Goal: Task Accomplishment & Management: Use online tool/utility

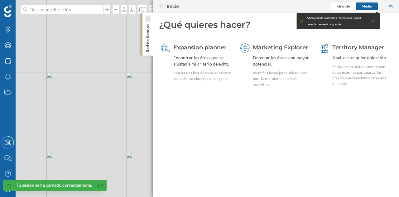
click at [148, 20] on icon at bounding box center [148, 18] width 2 height 3
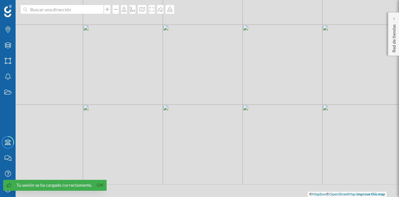
drag, startPoint x: 216, startPoint y: 128, endPoint x: 253, endPoint y: 78, distance: 62.1
click at [253, 78] on div "© Mapbox © OpenStreetMap Improve this map" at bounding box center [199, 98] width 399 height 197
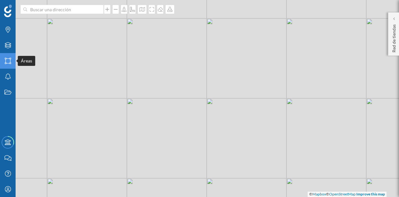
click at [10, 60] on icon "Áreas" at bounding box center [8, 61] width 8 height 6
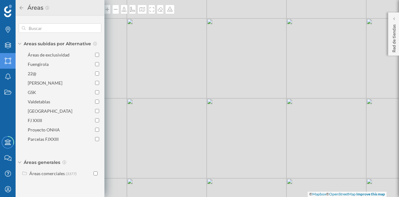
click at [250, 125] on div "© Mapbox © OpenStreetMap Improve this map" at bounding box center [199, 98] width 399 height 197
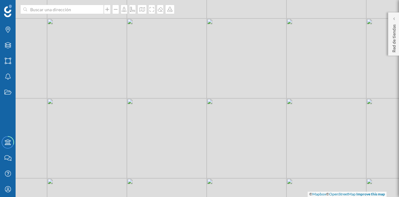
click at [240, 103] on div "© Mapbox © OpenStreetMap Improve this map" at bounding box center [199, 98] width 399 height 197
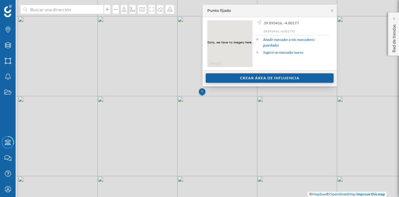
click at [249, 78] on div "Crear área de influencia" at bounding box center [270, 77] width 128 height 9
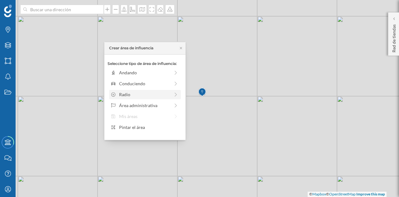
click at [162, 95] on div "Radio" at bounding box center [144, 94] width 51 height 7
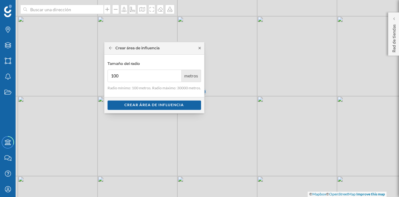
click at [197, 47] on icon at bounding box center [199, 48] width 5 height 4
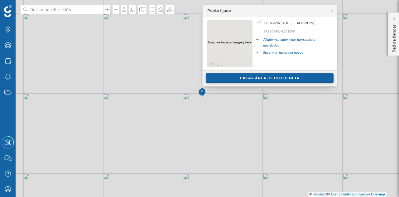
click at [261, 78] on div "Crear área de influencia" at bounding box center [270, 77] width 128 height 9
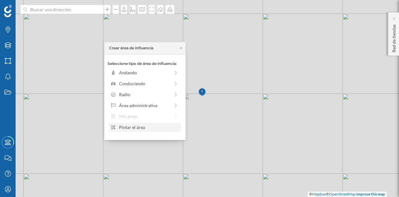
click at [157, 125] on div "Pintar el área" at bounding box center [149, 127] width 60 height 7
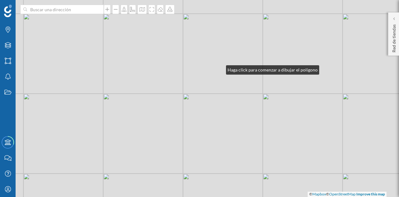
click at [220, 68] on div "© Mapbox © OpenStreetMap Improve this map" at bounding box center [199, 98] width 399 height 197
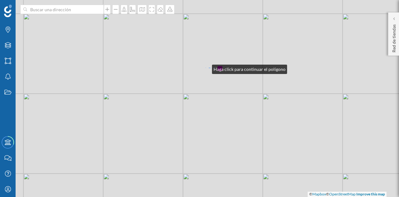
click at [206, 68] on div "© Mapbox © OpenStreetMap Improve this map" at bounding box center [199, 98] width 399 height 197
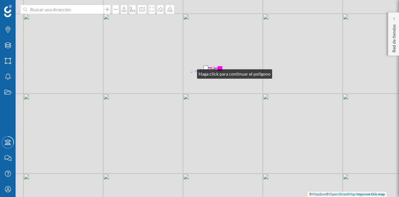
click at [191, 72] on div "© Mapbox © OpenStreetMap Improve this map" at bounding box center [199, 98] width 399 height 197
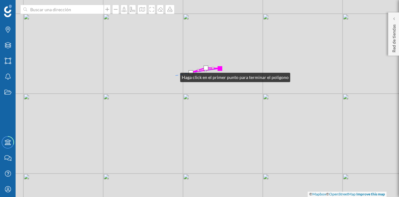
click at [172, 76] on div "© Mapbox © OpenStreetMap Improve this map" at bounding box center [199, 98] width 399 height 197
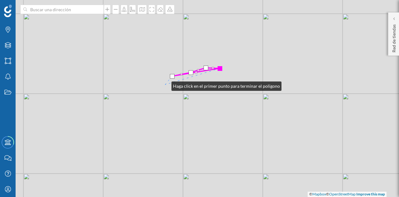
click at [164, 86] on div "© Mapbox © OpenStreetMap Improve this map" at bounding box center [199, 98] width 399 height 197
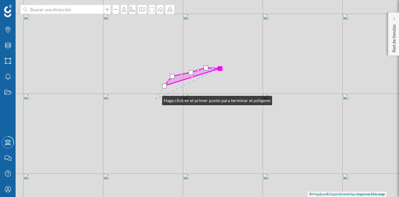
click at [156, 99] on div "© Mapbox © OpenStreetMap Improve this map" at bounding box center [199, 98] width 399 height 197
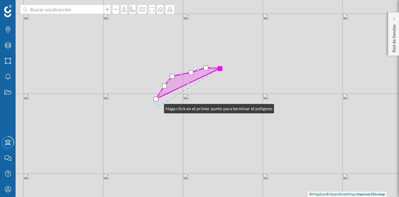
click at [158, 110] on div "© Mapbox © OpenStreetMap Improve this map" at bounding box center [199, 98] width 399 height 197
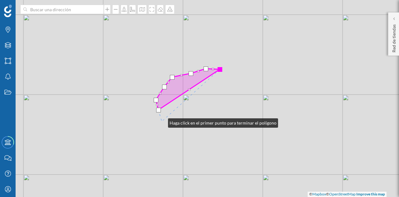
click at [164, 127] on div "© Mapbox © OpenStreetMap Improve this map" at bounding box center [199, 98] width 399 height 197
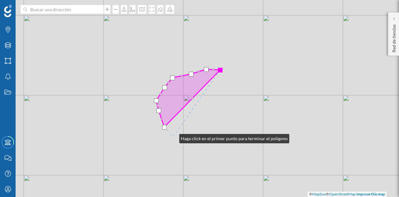
click at [174, 137] on div "© Mapbox © OpenStreetMap Improve this map" at bounding box center [199, 98] width 399 height 197
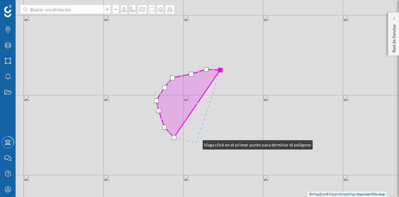
click at [196, 143] on div "© Mapbox © OpenStreetMap Improve this map" at bounding box center [199, 98] width 399 height 197
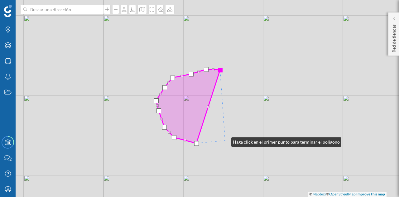
click at [225, 140] on div "© Mapbox © OpenStreetMap Improve this map" at bounding box center [199, 98] width 399 height 197
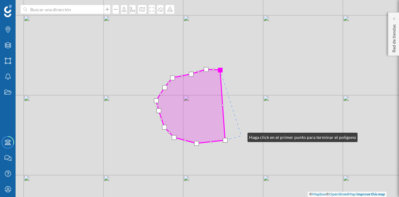
click at [241, 136] on div "© Mapbox © OpenStreetMap Improve this map" at bounding box center [199, 98] width 399 height 197
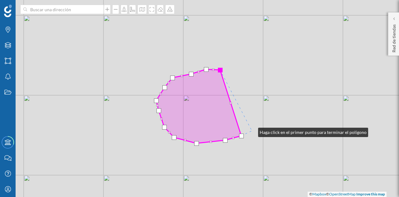
click at [255, 129] on div "© Mapbox © OpenStreetMap Improve this map" at bounding box center [199, 98] width 399 height 197
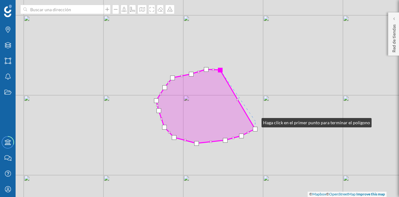
click at [255, 121] on div "© Mapbox © OpenStreetMap Improve this map" at bounding box center [199, 98] width 399 height 197
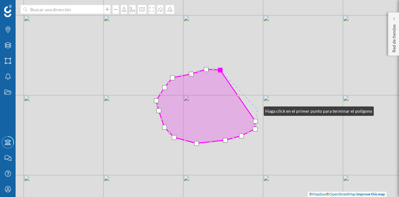
click at [258, 109] on div "© Mapbox © OpenStreetMap Improve this map" at bounding box center [199, 98] width 399 height 197
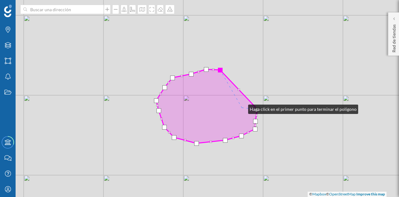
click at [242, 108] on icon at bounding box center [206, 106] width 101 height 74
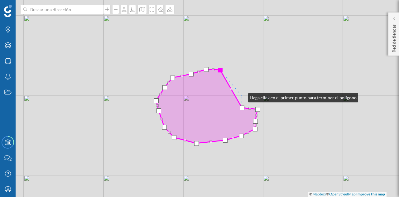
click at [242, 96] on div "© Mapbox © OpenStreetMap Improve this map" at bounding box center [199, 98] width 399 height 197
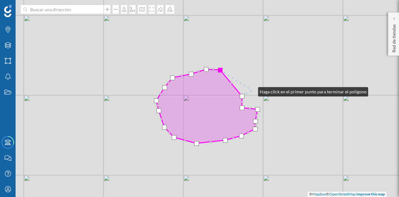
click at [252, 90] on div "© Mapbox © OpenStreetMap Improve this map" at bounding box center [199, 98] width 399 height 197
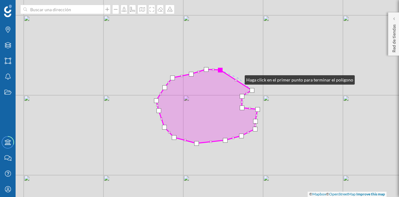
click at [238, 78] on div "© Mapbox © OpenStreetMap Improve this map" at bounding box center [199, 98] width 399 height 197
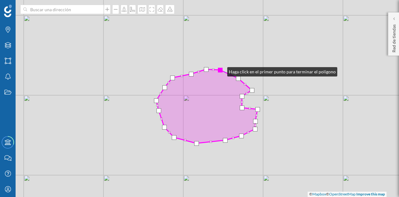
click at [221, 70] on div at bounding box center [220, 70] width 5 height 5
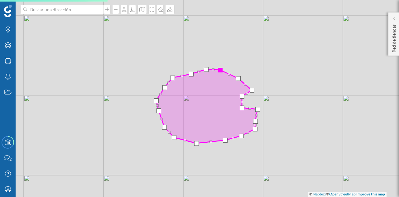
click at [220, 69] on div at bounding box center [220, 70] width 5 height 5
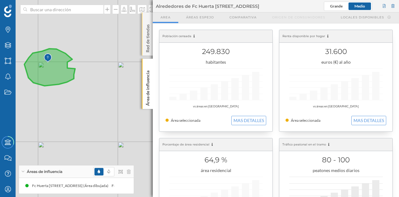
click at [146, 45] on p "Red de tiendas" at bounding box center [148, 37] width 6 height 31
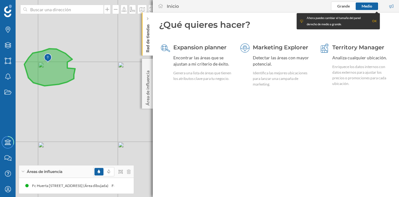
click at [153, 79] on div "¿Qué quieres hacer? Expansion planner Encontrar las áreas que se ajustan a mi c…" at bounding box center [276, 61] width 246 height 98
click at [152, 82] on div "Área de influencia" at bounding box center [147, 84] width 11 height 50
